Goal: Check status: Check status

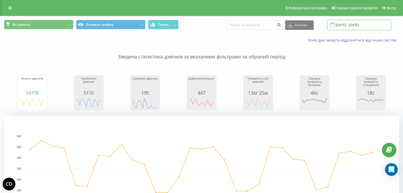
click at [353, 24] on input "[DATE] - [DATE]" at bounding box center [359, 25] width 64 height 10
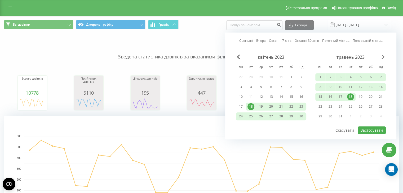
click at [382, 57] on span "Next Month" at bounding box center [382, 57] width 3 height 5
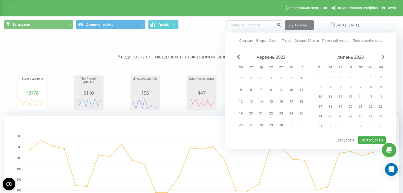
click at [382, 57] on span "Next Month" at bounding box center [382, 57] width 3 height 5
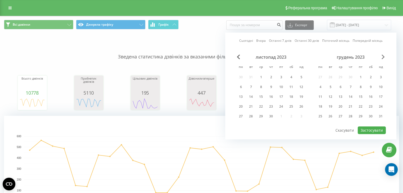
click at [382, 57] on span "Next Month" at bounding box center [382, 57] width 3 height 5
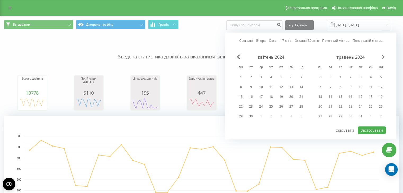
click at [382, 57] on span "Next Month" at bounding box center [382, 57] width 3 height 5
click at [381, 57] on span "Next Month" at bounding box center [382, 57] width 3 height 5
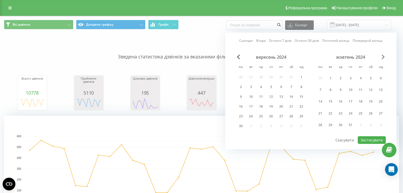
click at [381, 57] on span "Next Month" at bounding box center [382, 57] width 3 height 5
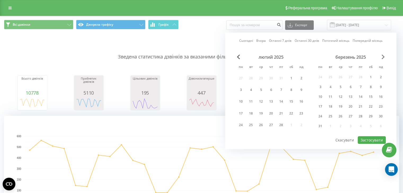
click at [381, 57] on span "Next Month" at bounding box center [382, 57] width 3 height 5
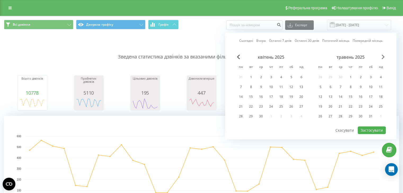
click at [381, 57] on span "Next Month" at bounding box center [382, 57] width 3 height 5
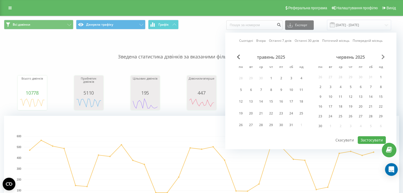
click at [382, 58] on span "Next Month" at bounding box center [382, 57] width 3 height 5
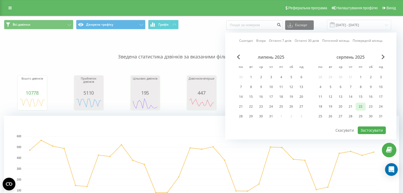
click at [360, 105] on div "22" at bounding box center [360, 106] width 7 height 7
click at [372, 131] on button "Застосувати" at bounding box center [371, 131] width 28 height 8
type input "[DATE] - [DATE]"
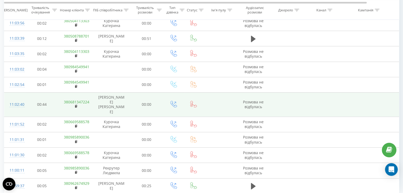
scroll to position [470, 0]
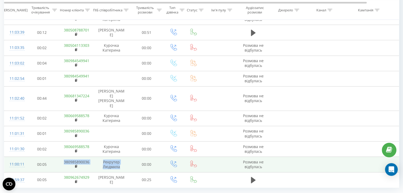
drag, startPoint x: 62, startPoint y: 147, endPoint x: 119, endPoint y: 152, distance: 56.8
click at [119, 157] on tr "11:00:11 00:05 380985890036 Рекрутер Людмила 00:00 Розмова не відбулась" at bounding box center [218, 164] width 429 height 15
copy tr "380985890036 [PERSON_NAME] [PERSON_NAME]"
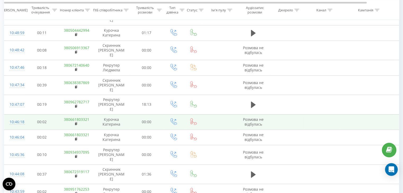
scroll to position [470, 0]
